Goal: Book appointment/travel/reservation

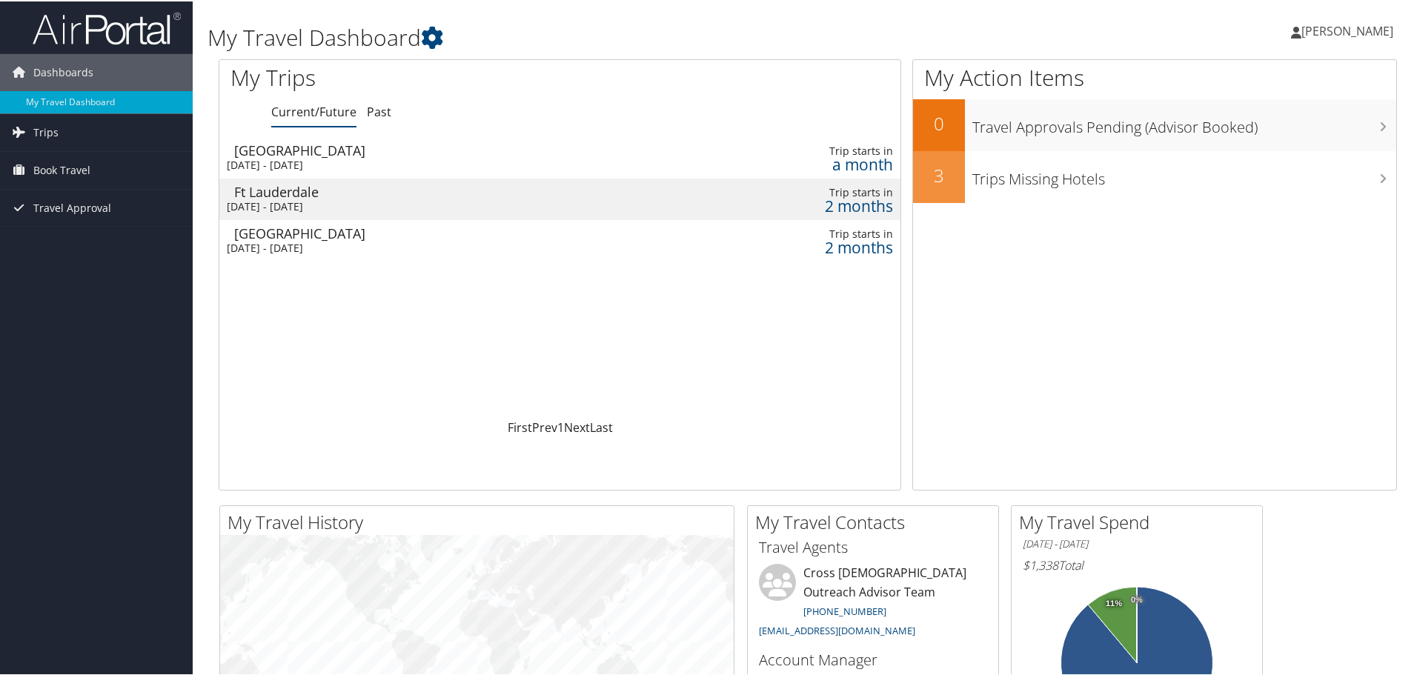
click at [310, 159] on div "[DATE] - [DATE]" at bounding box center [427, 163] width 400 height 13
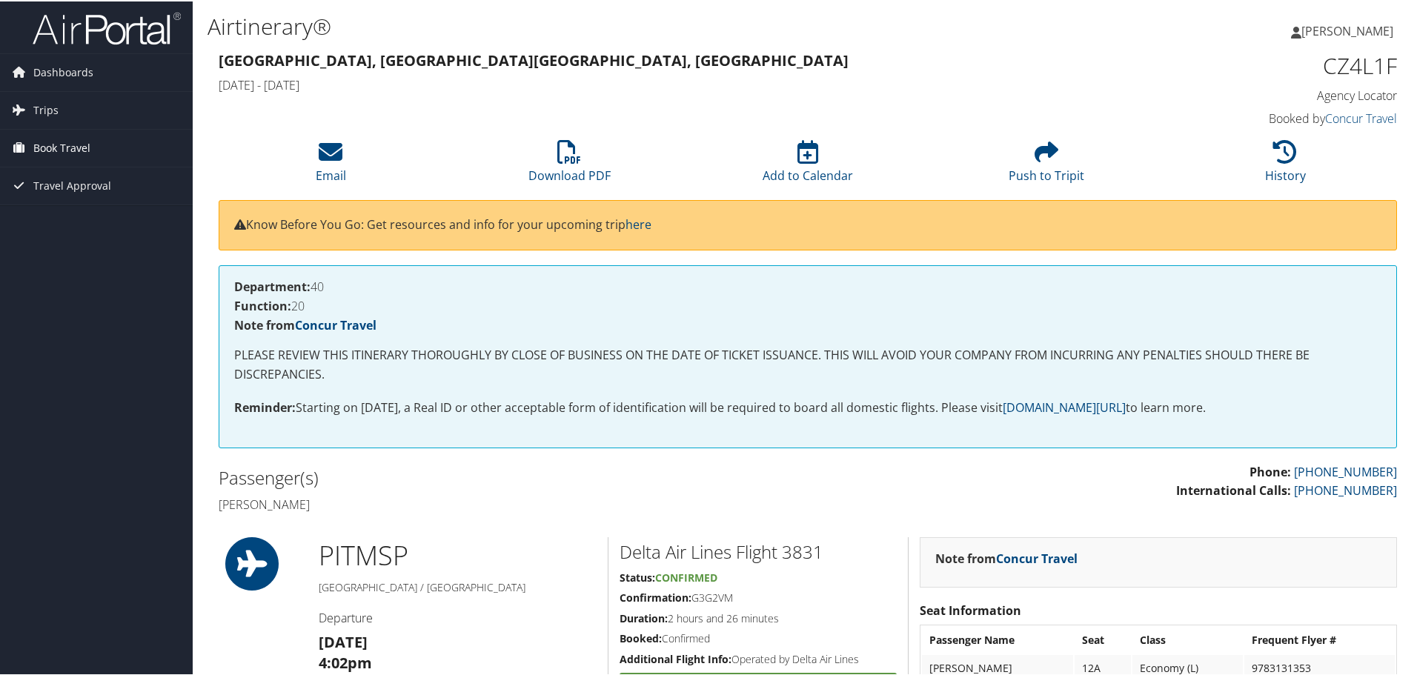
click at [79, 150] on span "Book Travel" at bounding box center [61, 146] width 57 height 37
click at [90, 216] on link "Book/Manage Online Trips" at bounding box center [96, 221] width 193 height 22
